Goal: Navigation & Orientation: Find specific page/section

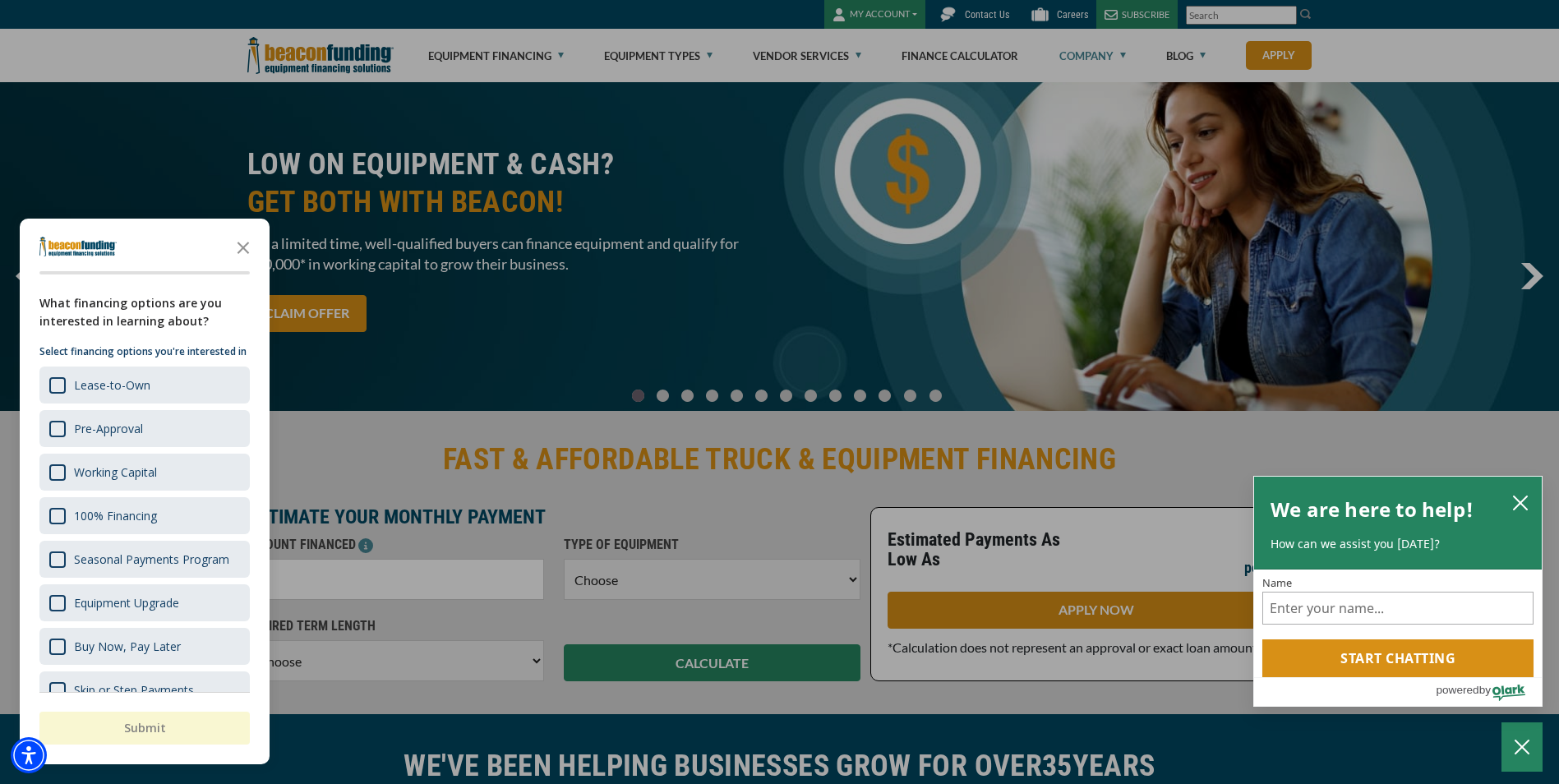
click at [1090, 52] on div at bounding box center [779, 392] width 1559 height 784
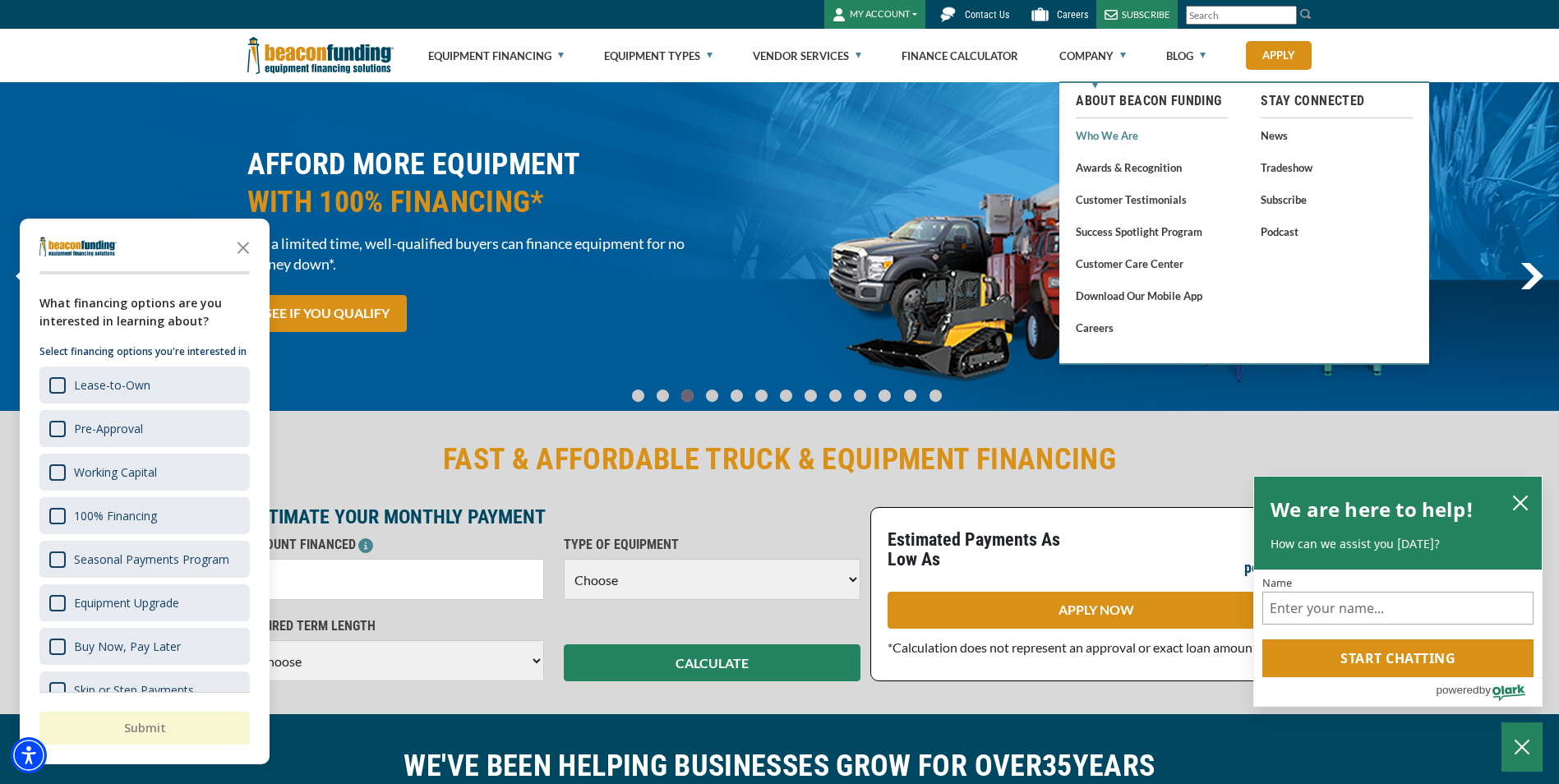
click at [1117, 138] on link "Who We Are" at bounding box center [1152, 135] width 152 height 20
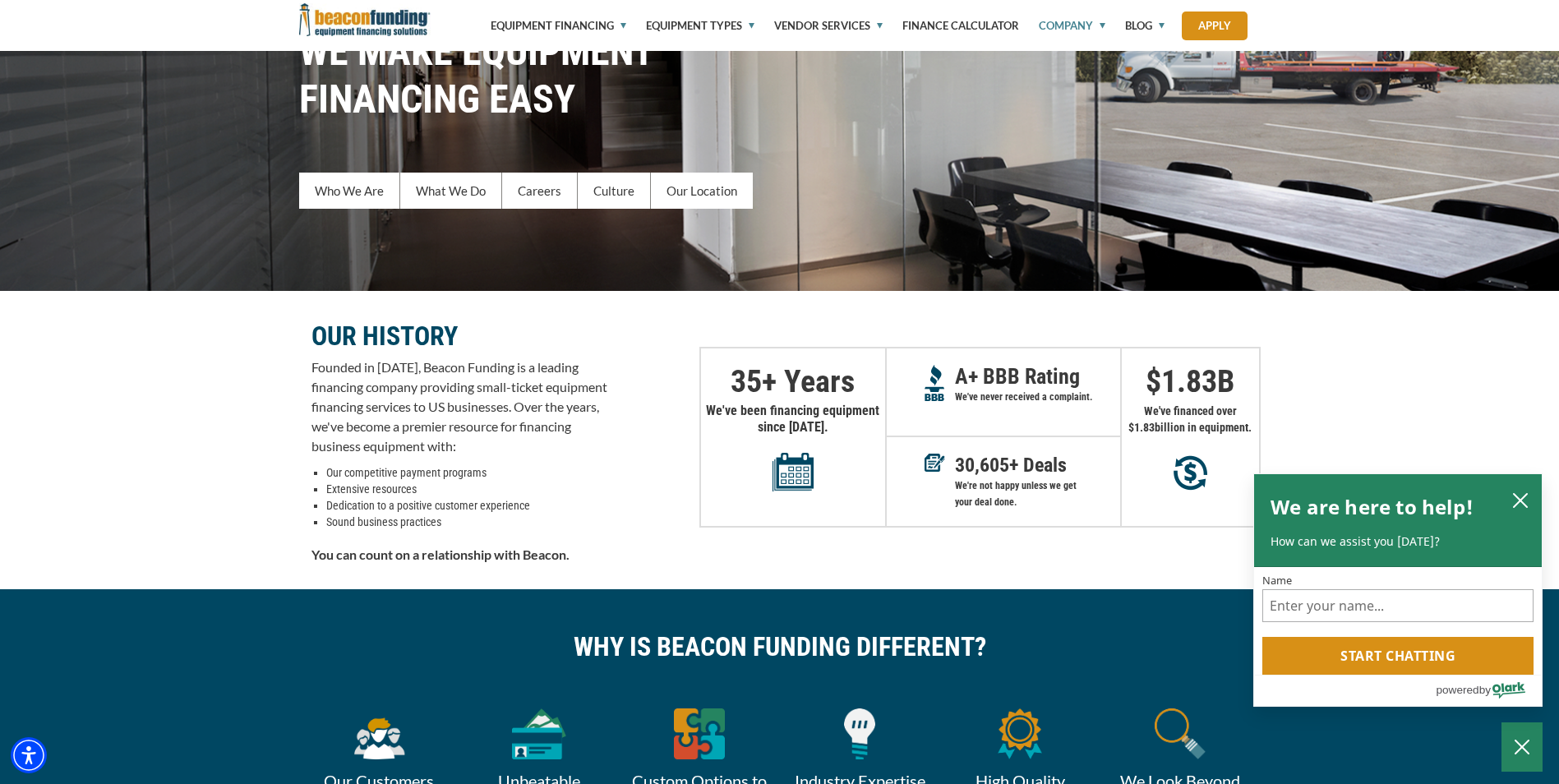
scroll to position [411, 0]
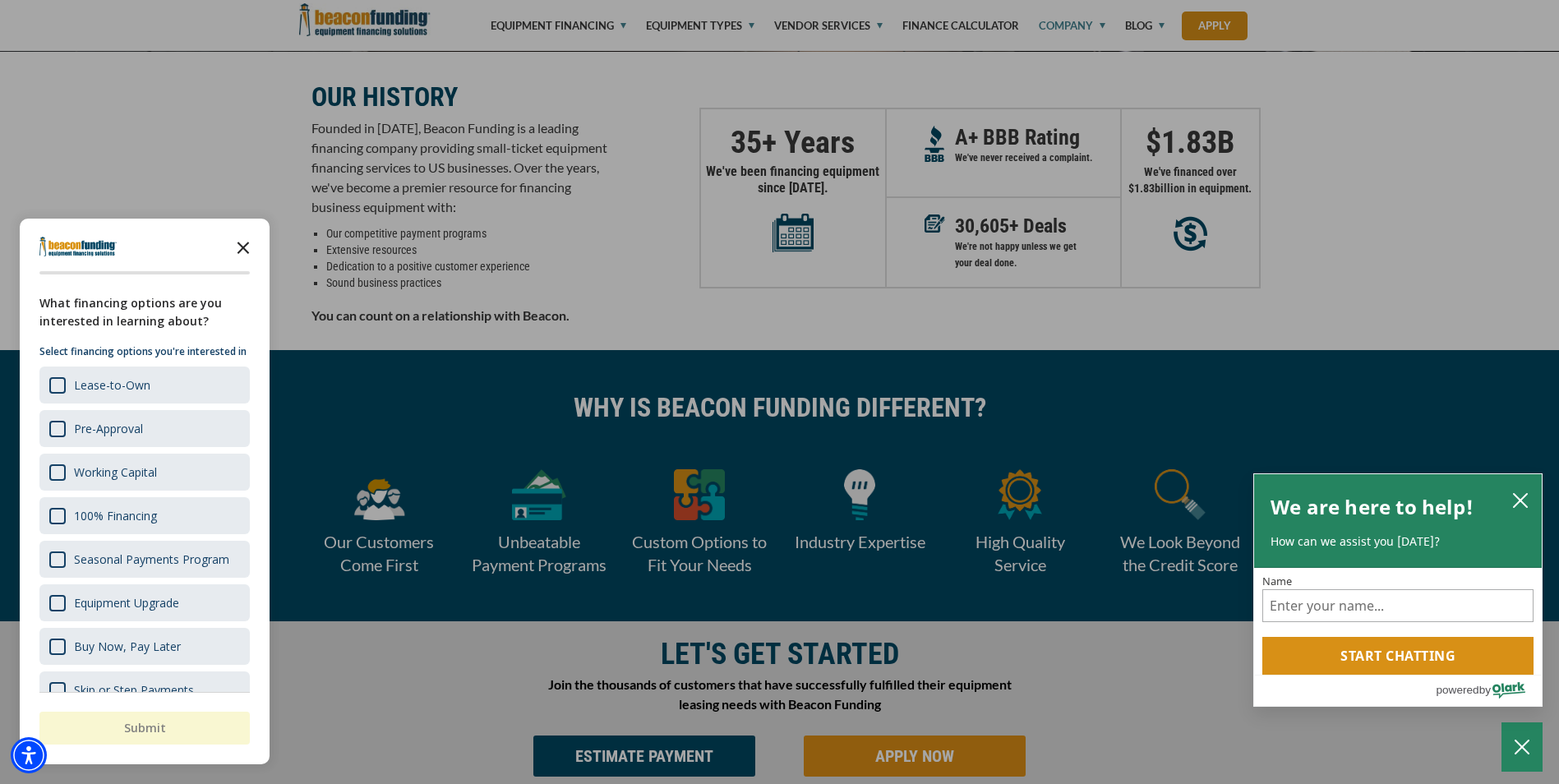
click at [238, 246] on icon "Close the survey" at bounding box center [243, 246] width 32 height 32
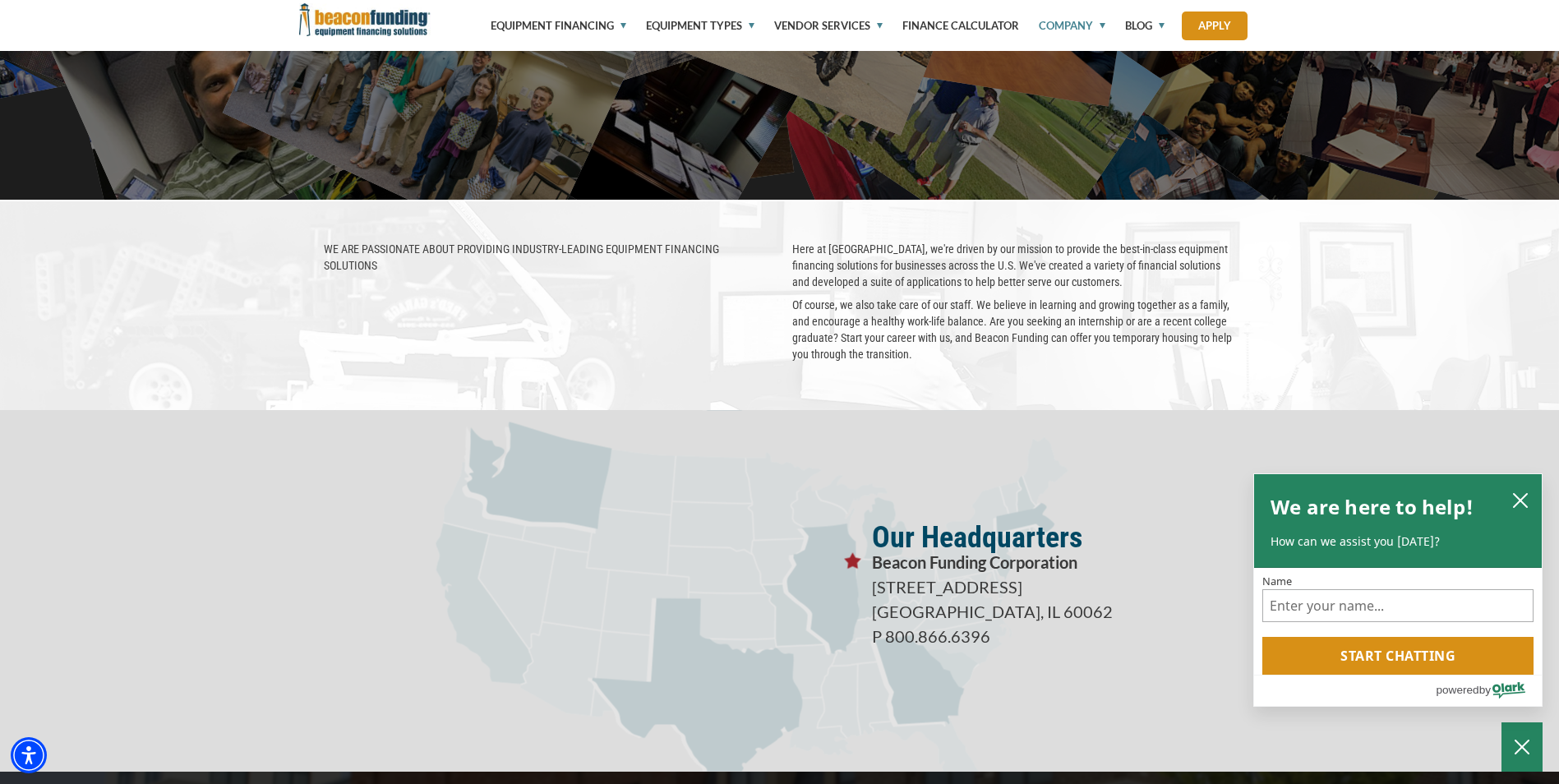
scroll to position [2871, 0]
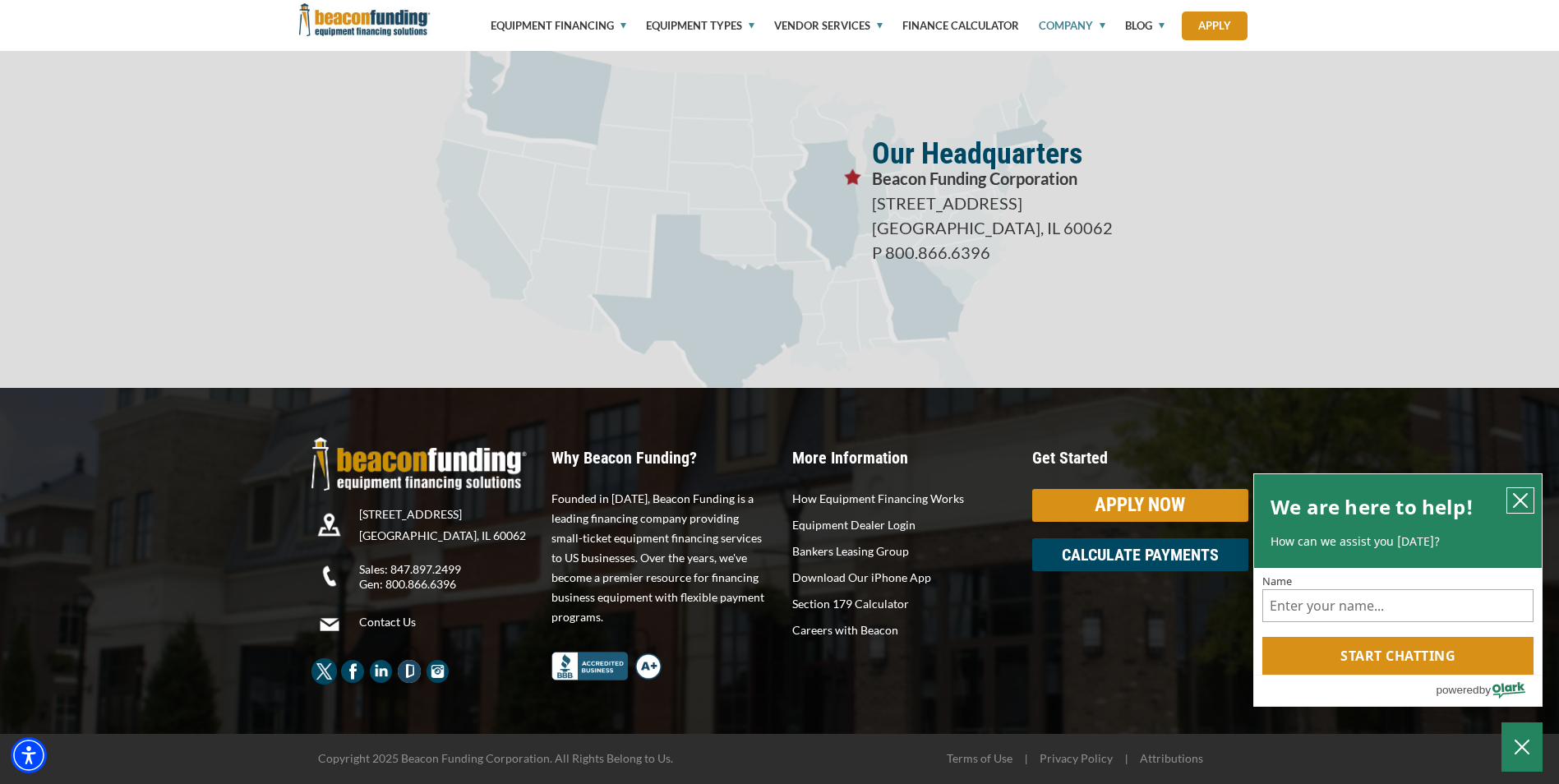
click at [1521, 500] on icon "close chatbox" at bounding box center [1521, 500] width 16 height 16
